Goal: Task Accomplishment & Management: Complete application form

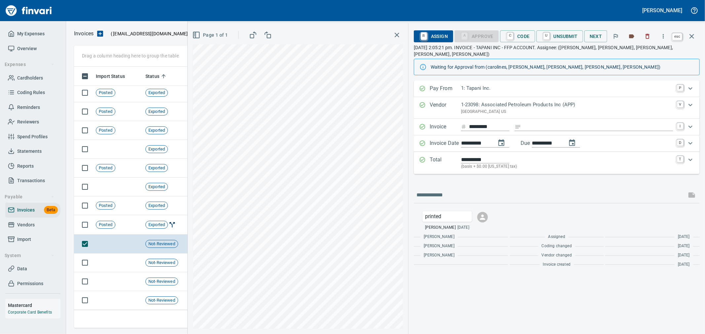
scroll to position [250, 612]
click at [695, 32] on icon "button" at bounding box center [692, 36] width 8 height 8
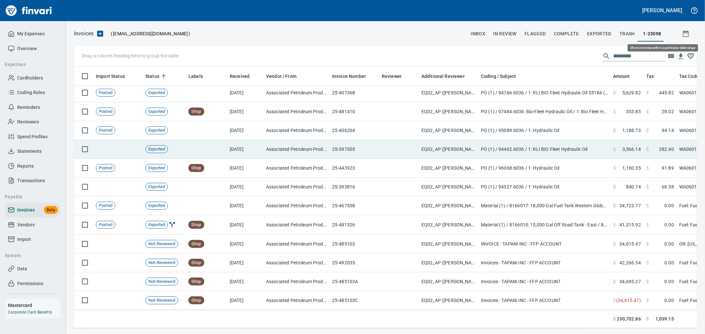
scroll to position [250, 612]
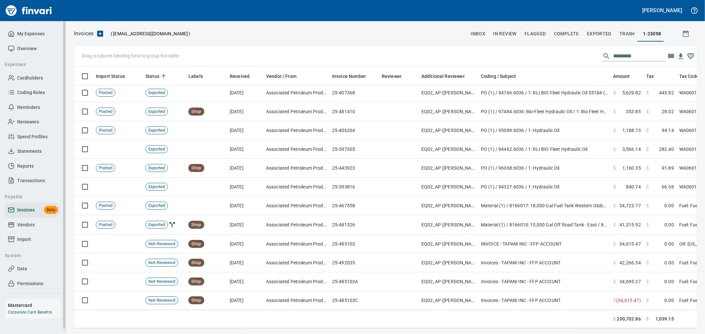
click at [25, 32] on span "My Expenses" at bounding box center [30, 34] width 27 height 8
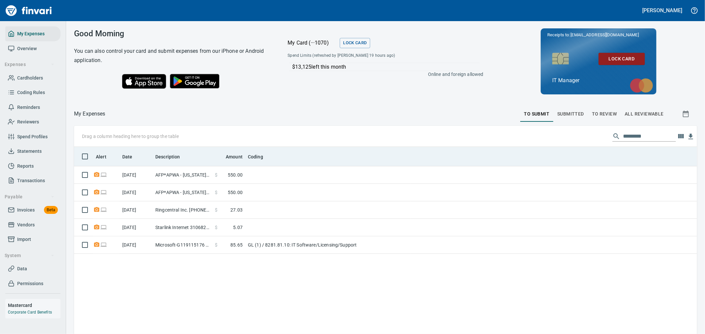
scroll to position [256, 612]
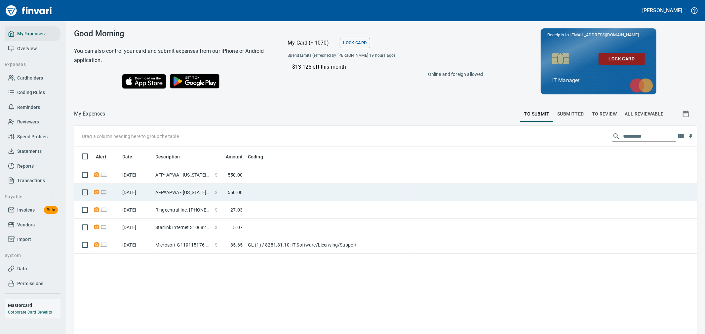
click at [259, 193] on td at bounding box center [327, 193] width 165 height 18
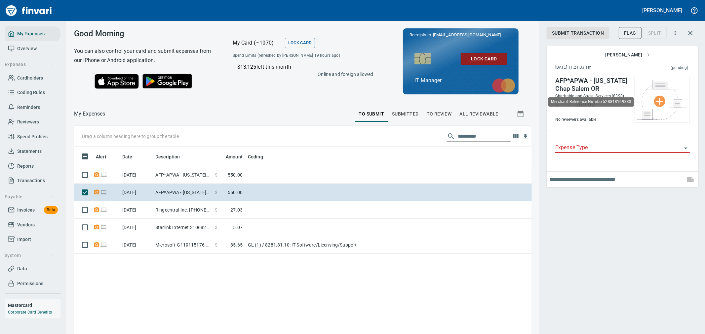
scroll to position [256, 447]
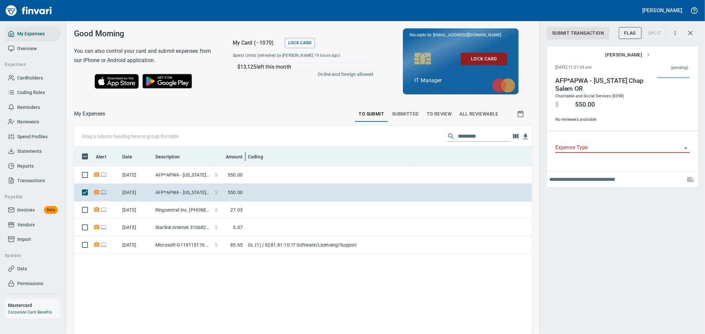
drag, startPoint x: 676, startPoint y: 227, endPoint x: 243, endPoint y: 164, distance: 437.5
click at [676, 227] on div "Submit Transaction Flag Split [PERSON_NAME] [DATE] 11:21:33 am (pending) AFP*AP…" at bounding box center [622, 167] width 165 height 334
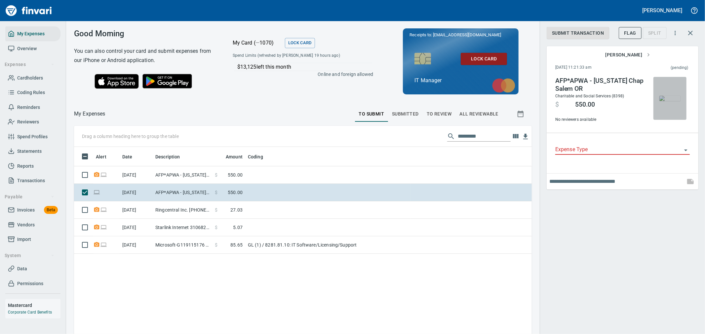
click at [665, 101] on img "button" at bounding box center [669, 98] width 21 height 5
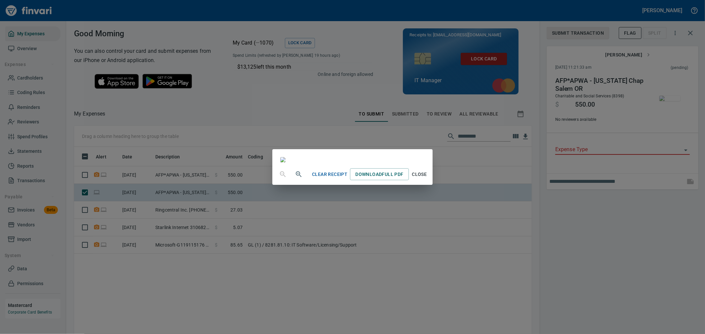
click at [427, 179] on span "Close" at bounding box center [419, 174] width 16 height 8
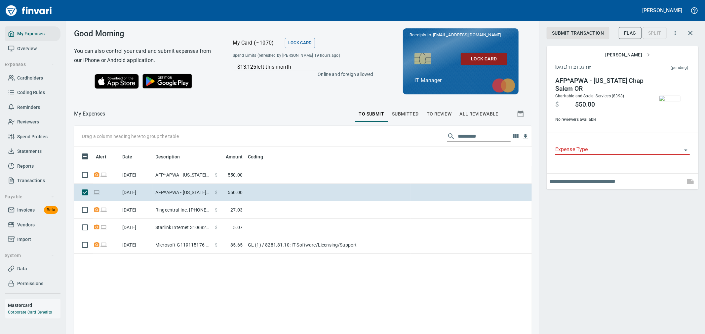
click at [667, 96] on img "button" at bounding box center [669, 98] width 21 height 5
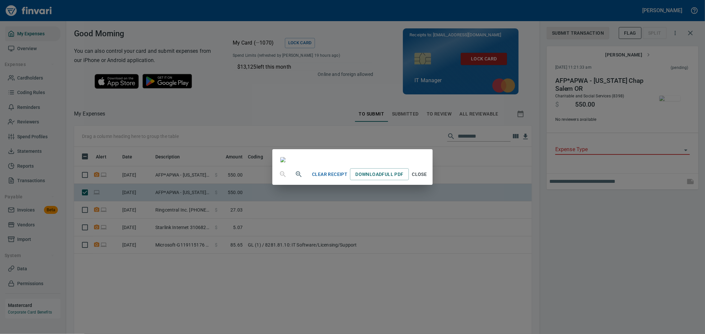
click at [427, 179] on span "Close" at bounding box center [419, 174] width 16 height 8
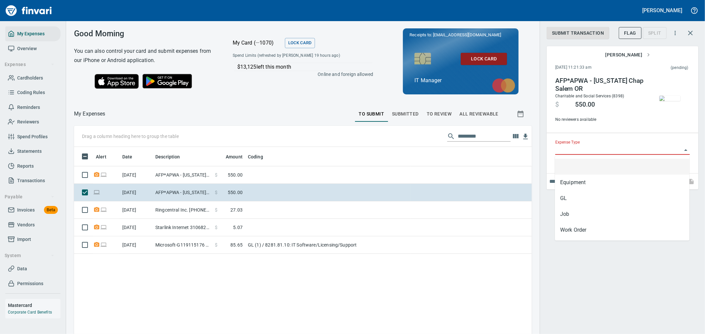
click at [577, 150] on input "Expense Type" at bounding box center [618, 149] width 127 height 9
click at [578, 200] on li "GL" at bounding box center [622, 199] width 134 height 16
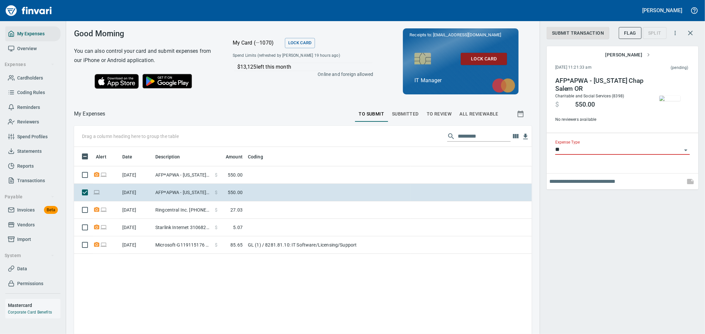
type input "**"
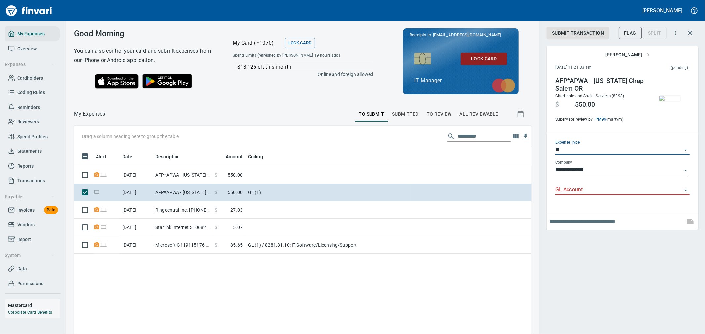
click at [585, 186] on input "GL Account" at bounding box center [618, 190] width 127 height 9
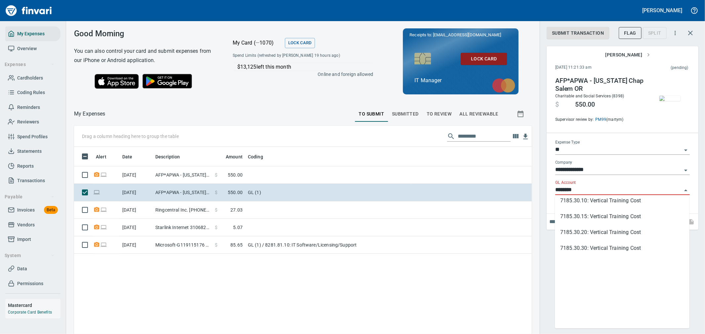
scroll to position [0, 0]
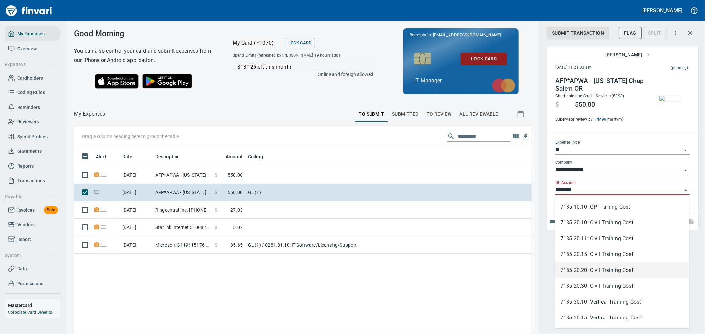
type input "********"
click at [503, 278] on div "Alert Date Description Amount Coding [DATE] AFP*APWA - [US_STATE] [GEOGRAPHIC_D…" at bounding box center [303, 278] width 458 height 262
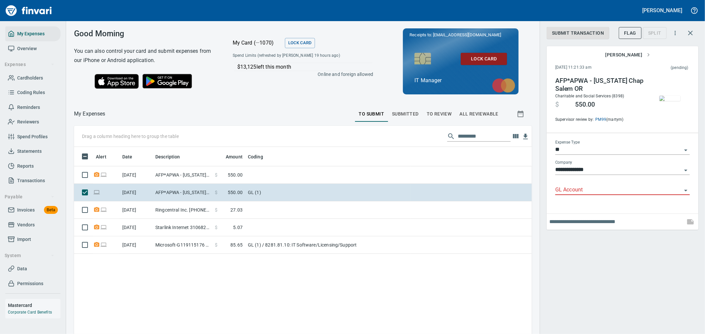
scroll to position [256, 447]
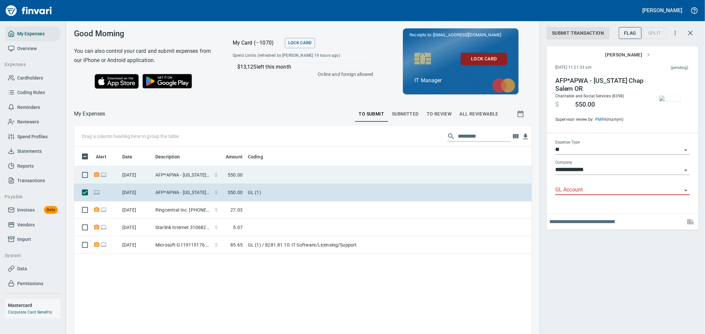
click at [345, 173] on td at bounding box center [327, 176] width 165 height 18
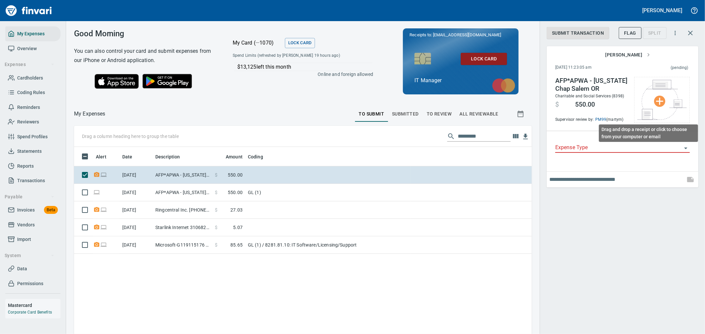
scroll to position [256, 447]
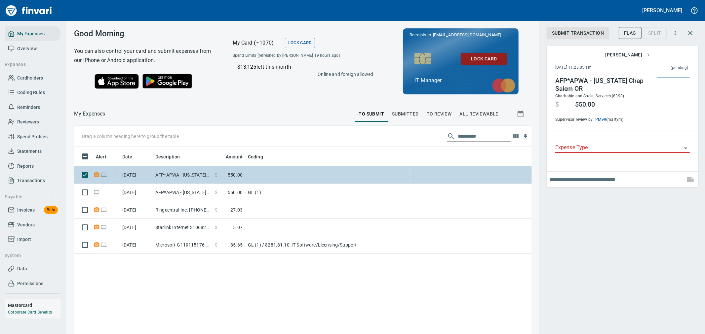
drag, startPoint x: 633, startPoint y: 272, endPoint x: 142, endPoint y: 172, distance: 501.4
click at [630, 272] on div "Submit Transaction Flag Split [PERSON_NAME] [DATE] 11:23:05 am (pending) AFP*AP…" at bounding box center [622, 167] width 165 height 334
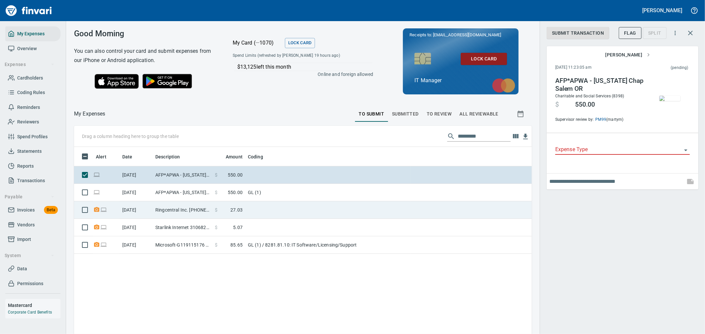
click at [239, 209] on span "27.03" at bounding box center [236, 210] width 12 height 7
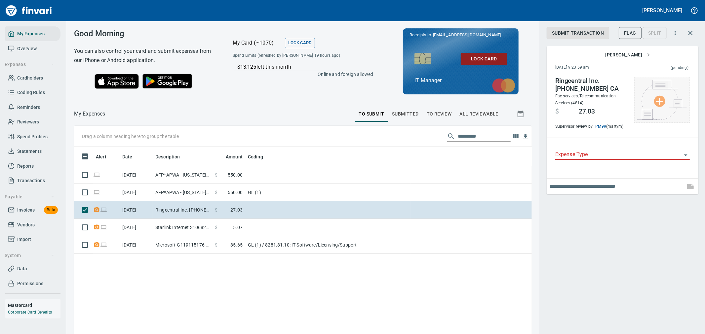
click at [658, 83] on div at bounding box center [662, 100] width 56 height 46
click at [660, 95] on li "Choose from Computer..." at bounding box center [663, 100] width 69 height 12
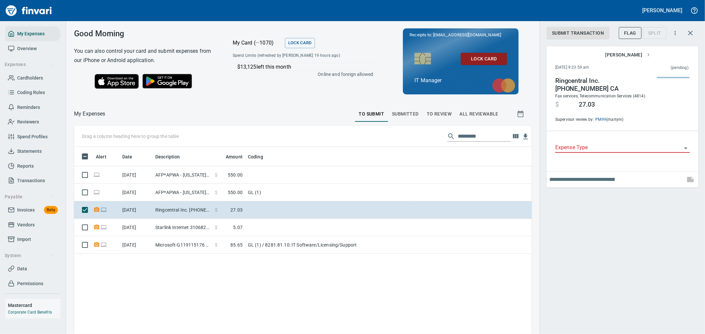
click at [581, 148] on input "Expense Type" at bounding box center [618, 147] width 127 height 9
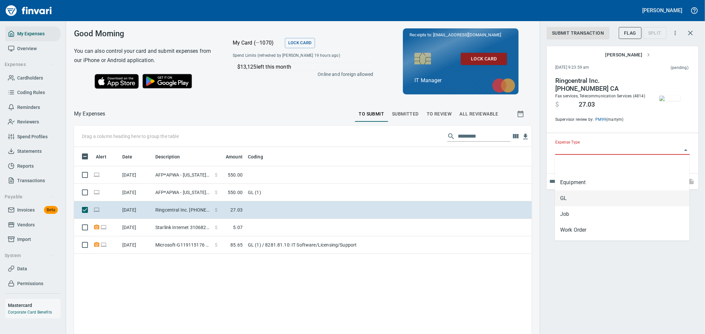
click at [584, 199] on li "GL" at bounding box center [622, 199] width 134 height 16
type input "**"
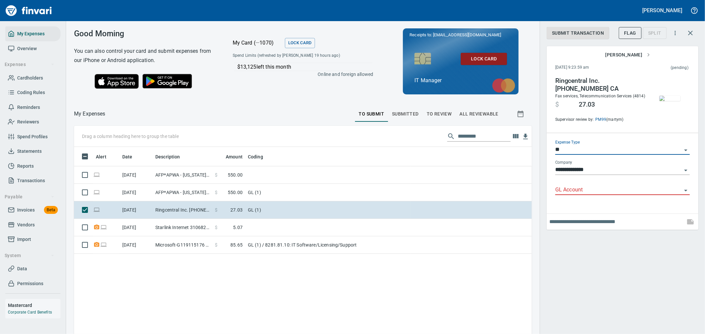
click at [592, 190] on input "GL Account" at bounding box center [618, 190] width 127 height 9
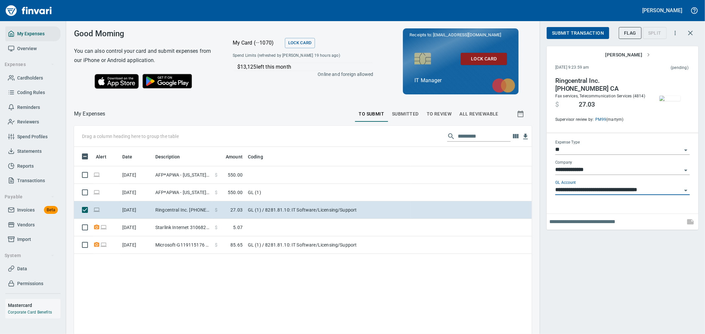
type input "**********"
click at [566, 31] on span "Submit Transaction" at bounding box center [578, 33] width 52 height 8
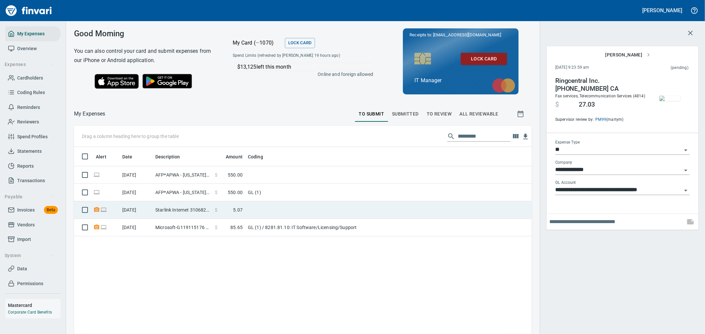
click at [278, 206] on td at bounding box center [327, 211] width 165 height 18
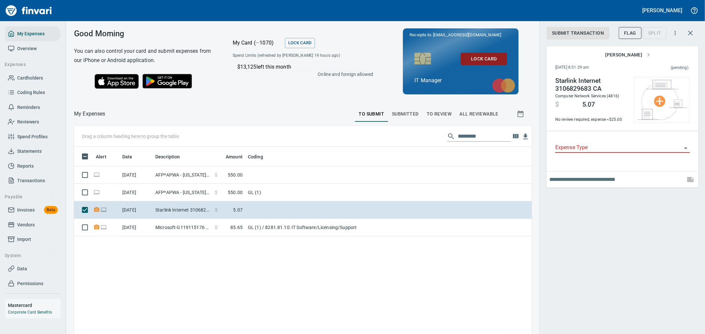
scroll to position [256, 447]
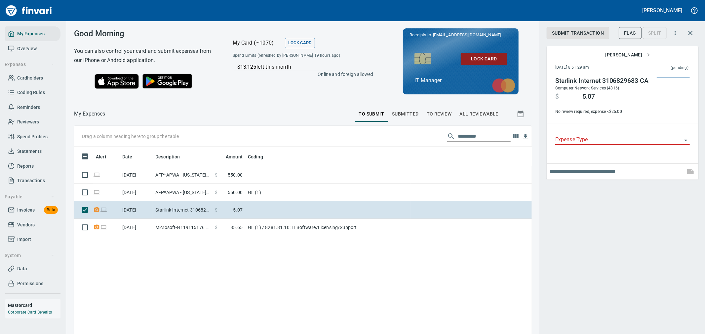
click at [668, 250] on div "Submit Transaction Flag Split [PERSON_NAME] [DATE] 8:51:29 am (pending) Starlin…" at bounding box center [622, 167] width 165 height 334
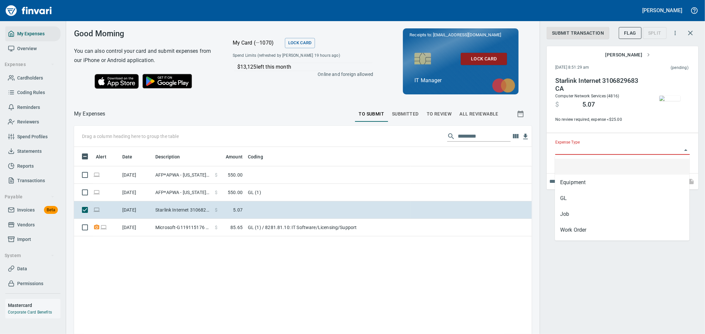
click at [613, 150] on input "Expense Type" at bounding box center [618, 149] width 127 height 9
click at [607, 218] on li "Job" at bounding box center [622, 215] width 134 height 16
type input "***"
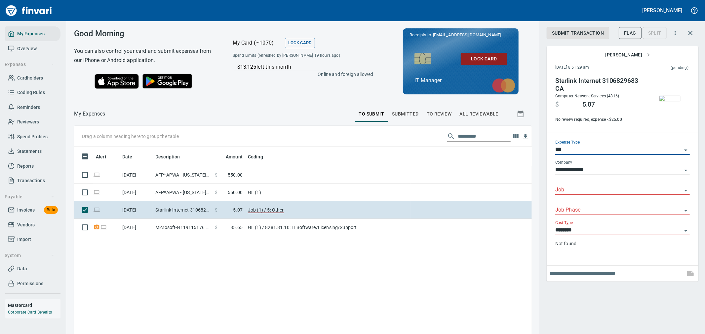
click at [599, 191] on input "Job" at bounding box center [618, 190] width 127 height 9
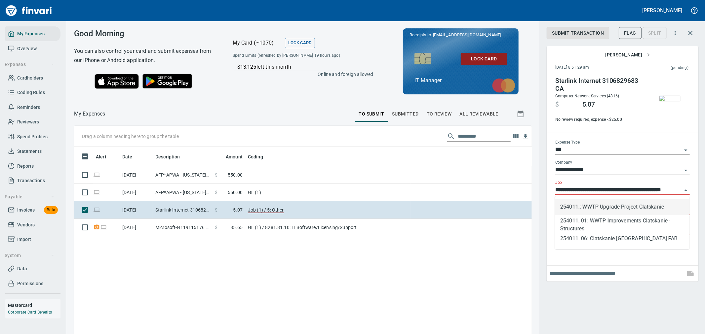
click at [598, 207] on li "254011.: WWTP Upgrade Project Clatskanie" at bounding box center [622, 207] width 134 height 16
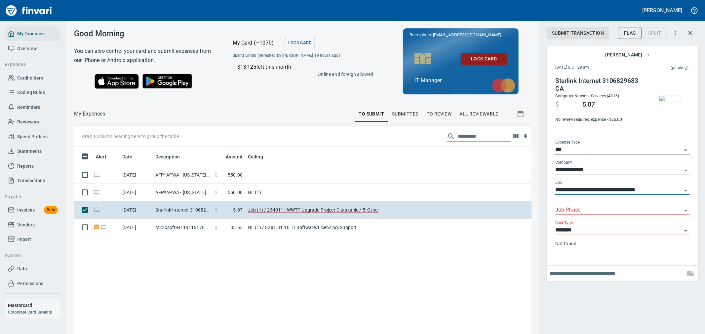
type input "**********"
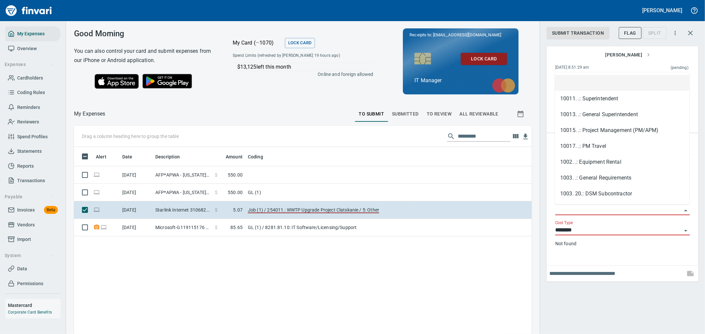
click at [591, 208] on input "Job Phase" at bounding box center [618, 210] width 127 height 9
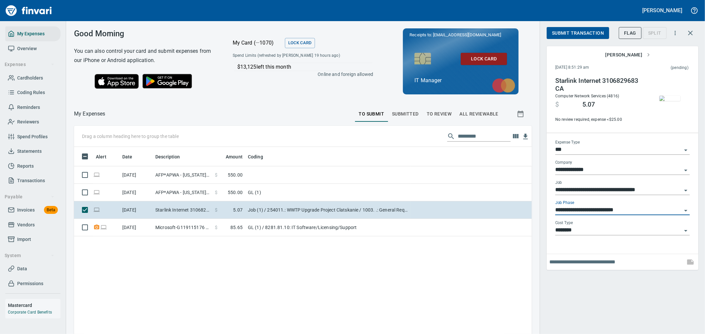
type input "**********"
click at [592, 35] on span "Submit Transaction" at bounding box center [578, 33] width 52 height 8
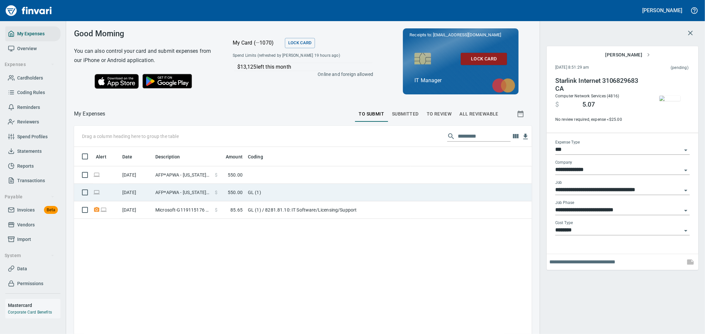
click at [300, 189] on td "GL (1)" at bounding box center [327, 193] width 165 height 18
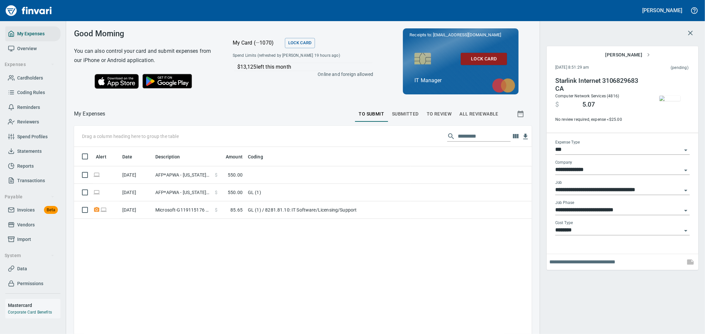
type input "**"
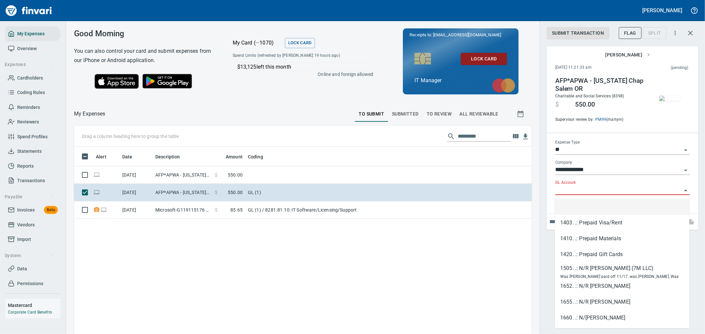
click at [611, 188] on input "GL Account" at bounding box center [618, 190] width 127 height 9
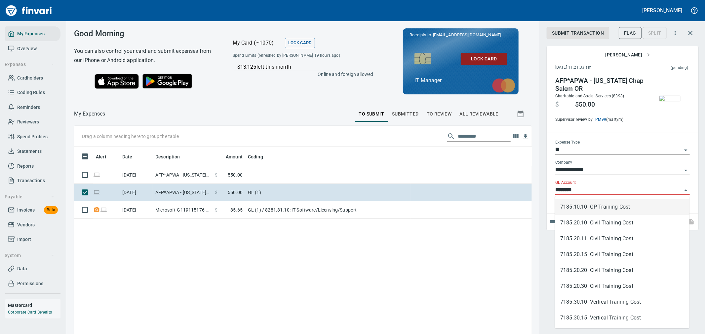
scroll to position [256, 447]
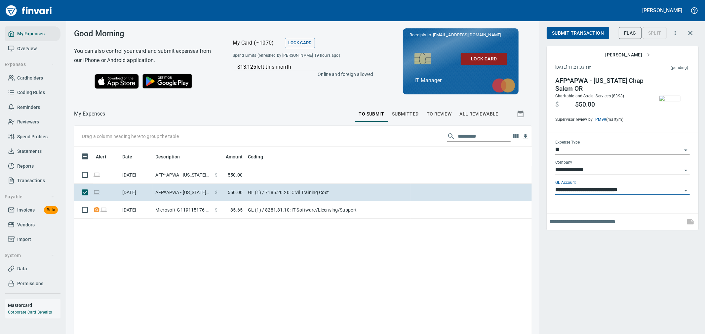
type input "**********"
click at [583, 223] on input "text" at bounding box center [615, 222] width 133 height 11
type input "**********"
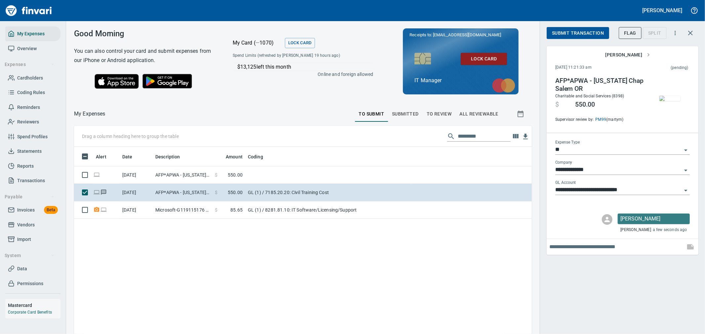
click at [579, 31] on span "Submit Transaction" at bounding box center [578, 33] width 52 height 8
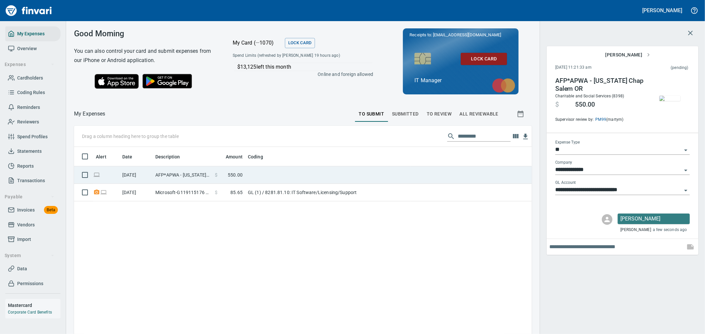
click at [355, 179] on td at bounding box center [327, 176] width 165 height 18
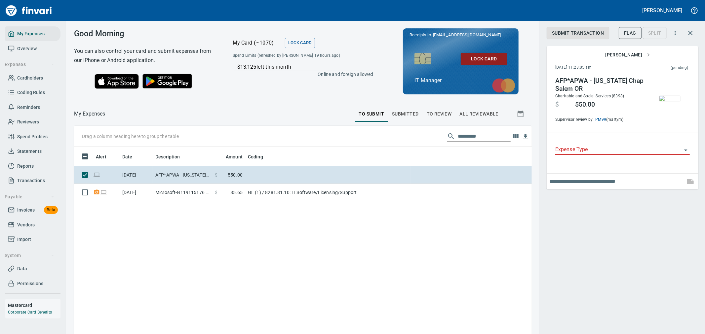
click at [592, 149] on input "Expense Type" at bounding box center [618, 149] width 127 height 9
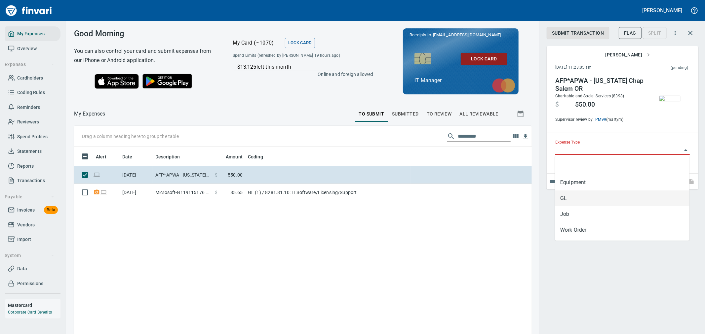
click at [589, 201] on li "GL" at bounding box center [622, 199] width 134 height 16
type input "**"
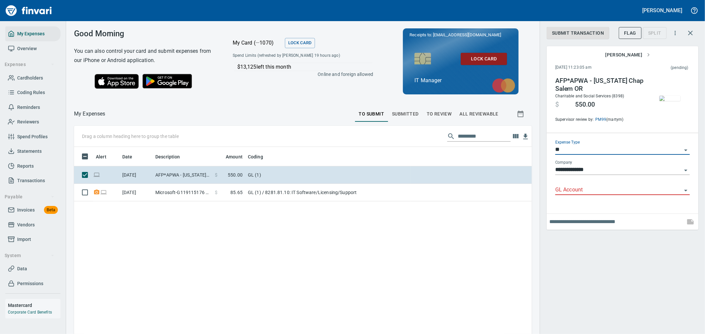
click at [589, 194] on input "GL Account" at bounding box center [618, 190] width 127 height 9
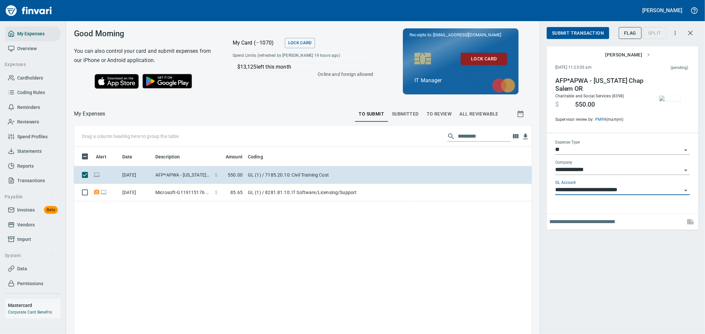
type input "**********"
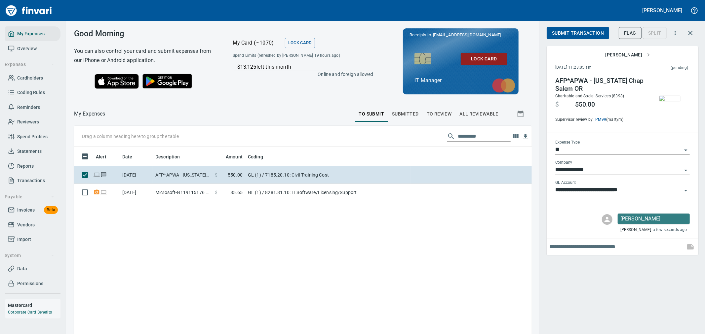
click at [588, 27] on button "Submit Transaction" at bounding box center [578, 33] width 62 height 12
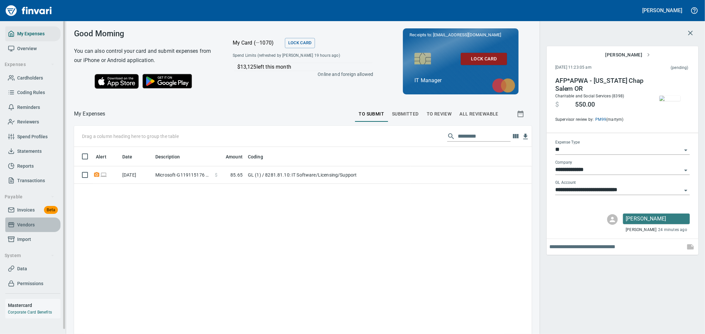
click at [36, 226] on span "Vendors" at bounding box center [33, 225] width 50 height 8
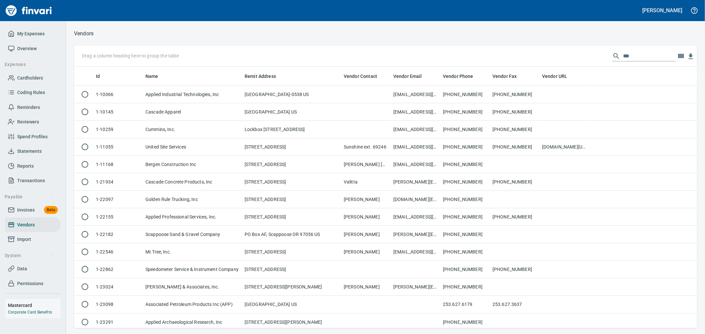
scroll to position [256, 612]
click at [639, 55] on input "***" at bounding box center [649, 56] width 53 height 11
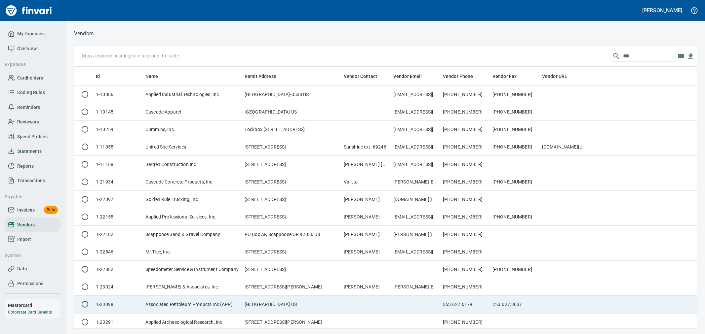
click at [236, 298] on td "Associated Petroleum Products Inc (APP)" at bounding box center [192, 305] width 99 height 18
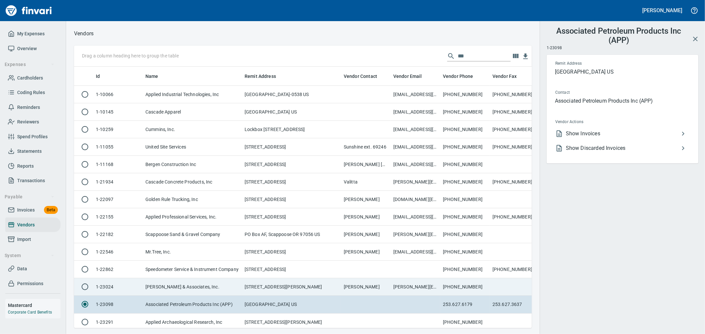
scroll to position [250, 447]
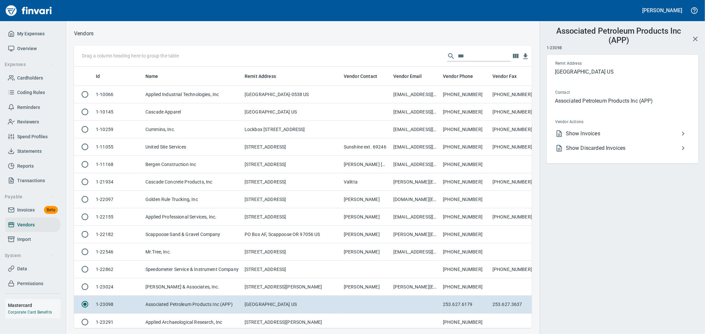
click at [603, 136] on span "Show Invoices" at bounding box center [622, 134] width 113 height 8
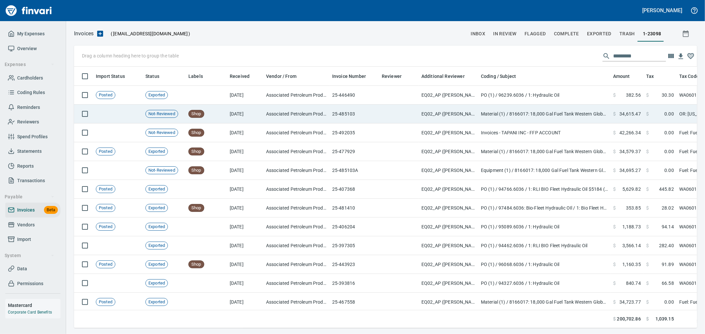
scroll to position [250, 612]
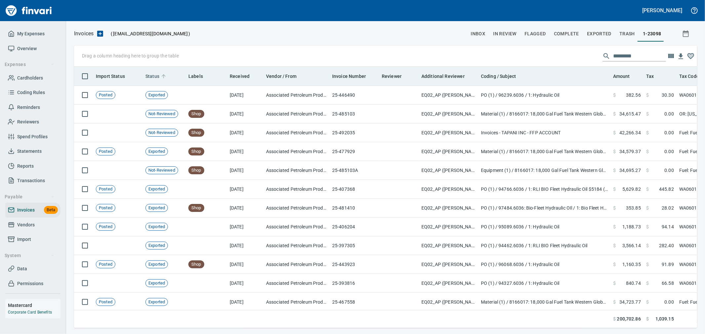
click at [159, 78] on span "Status" at bounding box center [152, 76] width 14 height 8
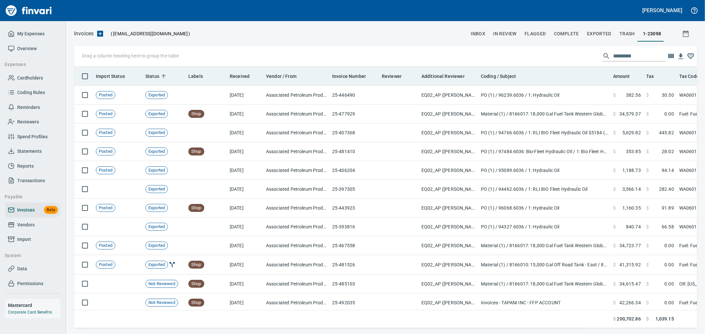
click at [159, 78] on span "Status" at bounding box center [152, 76] width 14 height 8
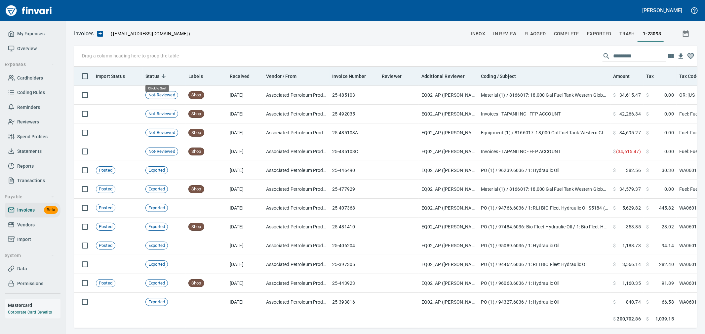
click at [159, 78] on span "Status" at bounding box center [152, 76] width 14 height 8
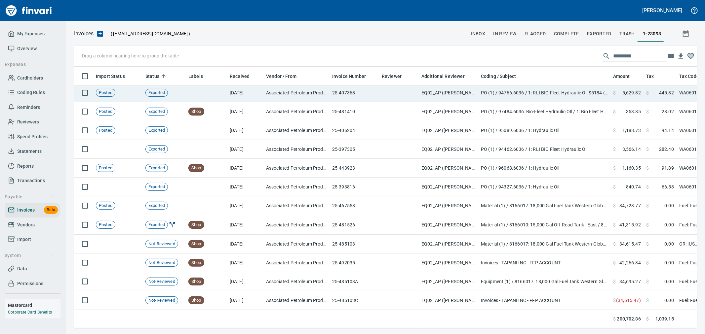
scroll to position [46, 0]
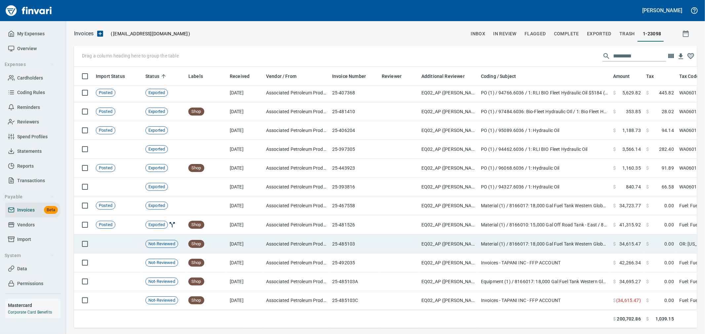
click at [371, 242] on td "25-485103" at bounding box center [354, 244] width 50 height 19
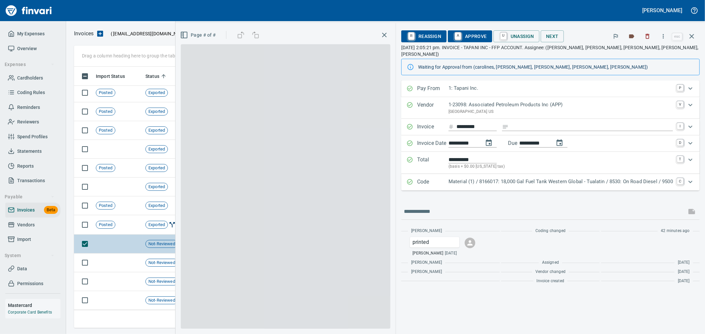
scroll to position [250, 612]
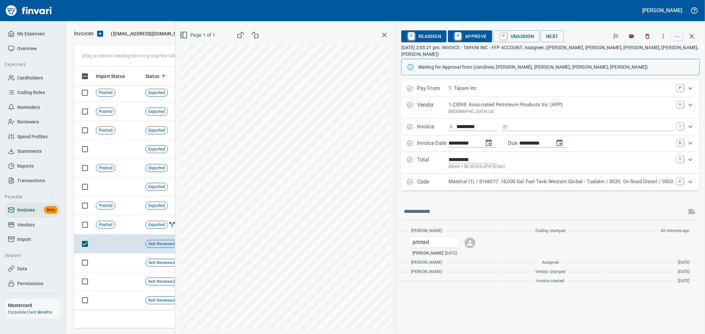
click at [682, 176] on div "Expand" at bounding box center [690, 182] width 16 height 16
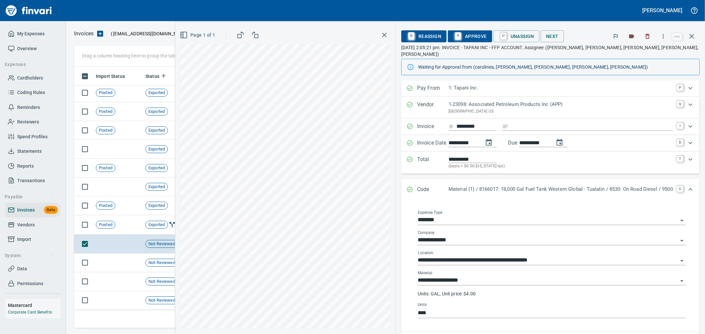
scroll to position [0, 0]
click at [677, 186] on link "C" at bounding box center [680, 189] width 7 height 7
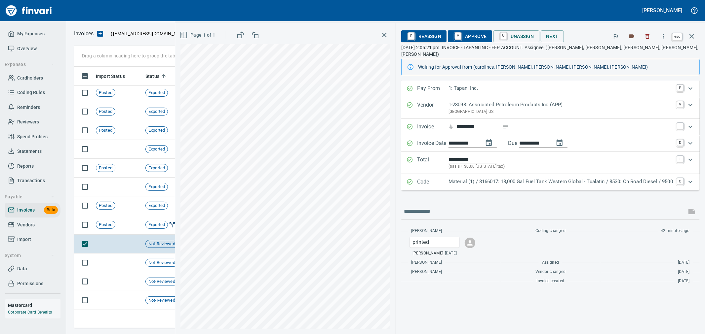
click at [692, 37] on icon "button" at bounding box center [691, 36] width 5 height 5
